Goal: Information Seeking & Learning: Check status

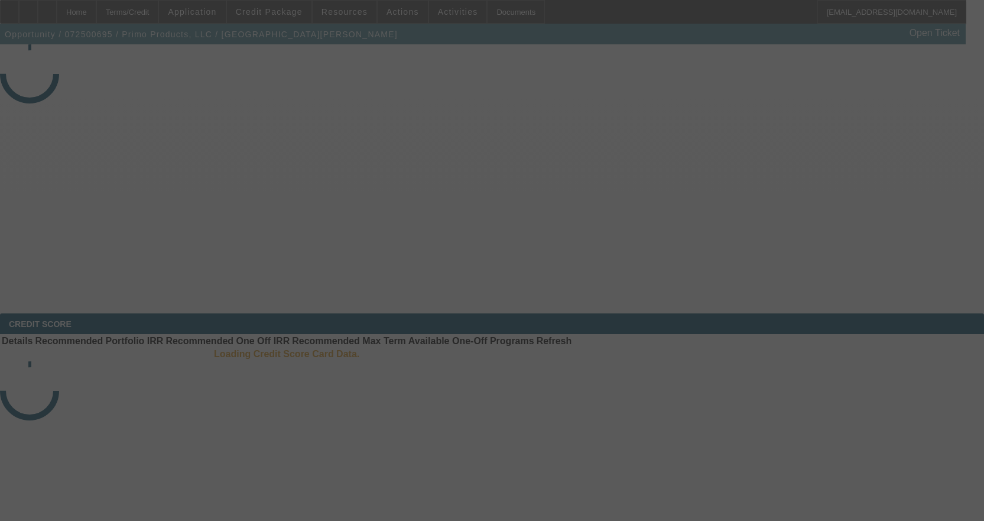
select select "3"
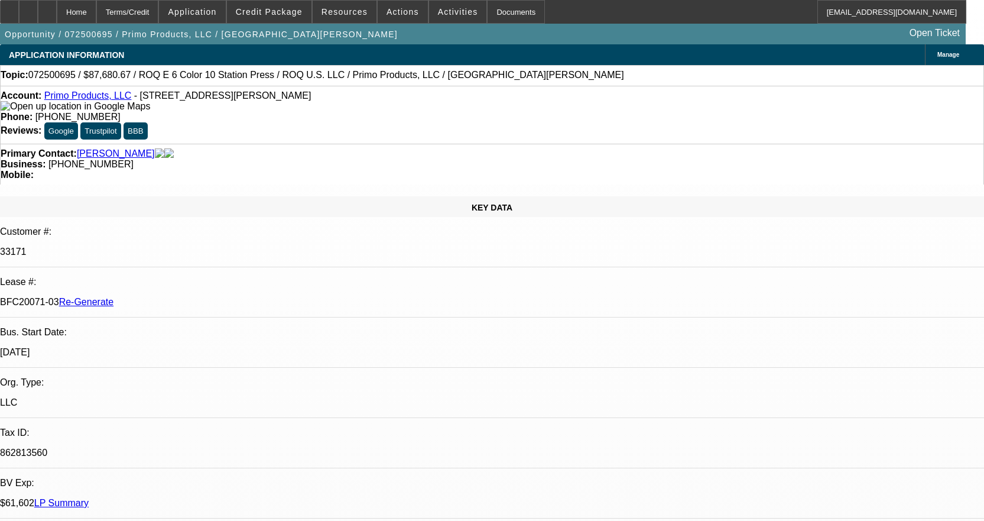
select select "0"
select select "2"
select select "0.1"
select select "4"
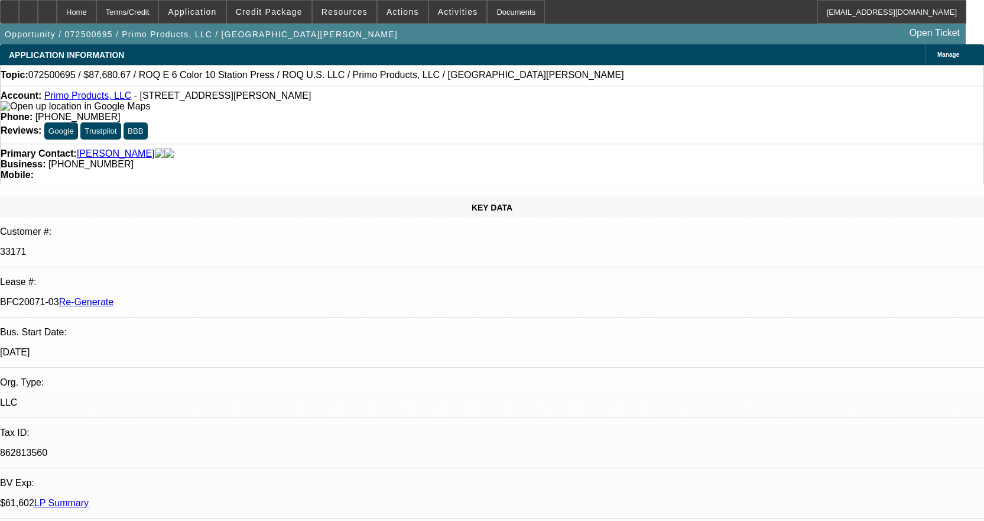
scroll to position [118, 0]
